Goal: Connect with others

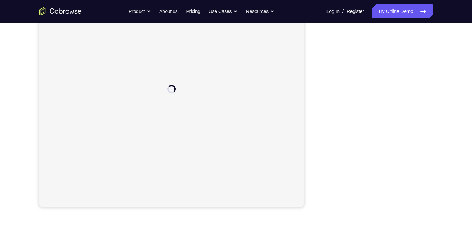
scroll to position [89, 0]
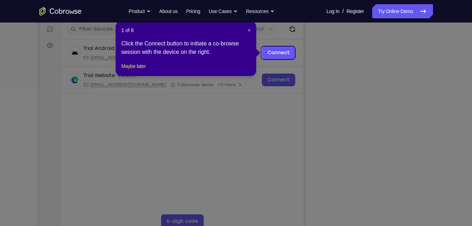
click at [283, 60] on icon at bounding box center [239, 113] width 478 height 226
click at [283, 57] on link "Connect" at bounding box center [278, 52] width 33 height 13
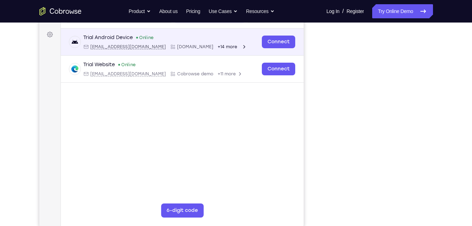
scroll to position [100, 0]
click at [274, 40] on link "Connect" at bounding box center [278, 42] width 33 height 13
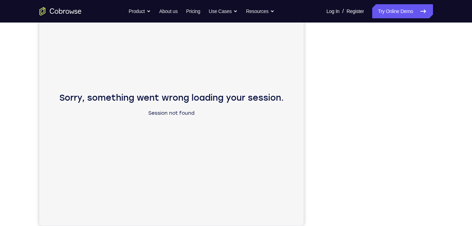
scroll to position [101, 0]
